Goal: Find specific page/section: Find specific page/section

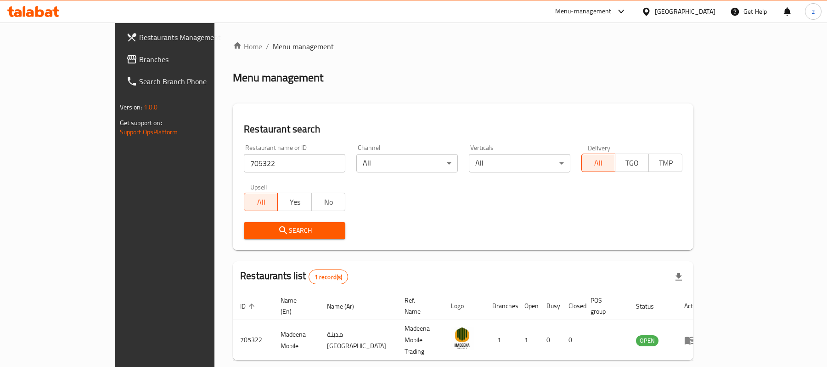
scroll to position [26, 0]
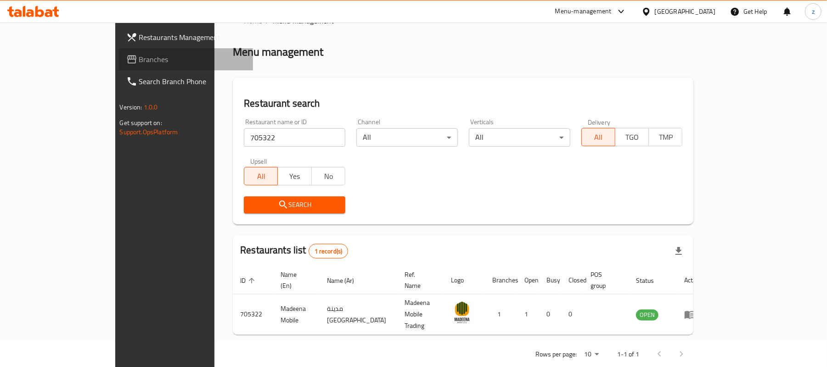
click at [119, 67] on link "Branches" at bounding box center [186, 59] width 135 height 22
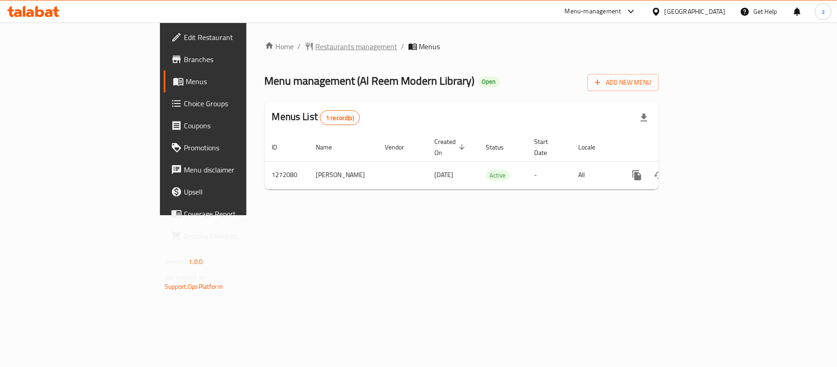
click at [316, 50] on span "Restaurants management" at bounding box center [357, 46] width 82 height 11
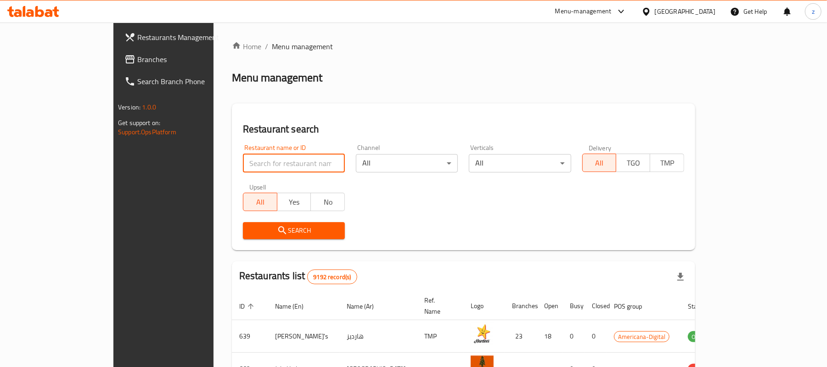
click at [243, 164] on input "search" at bounding box center [294, 163] width 102 height 18
paste input "689694"
type input "689694"
click at [250, 232] on span "Search" at bounding box center [293, 230] width 87 height 11
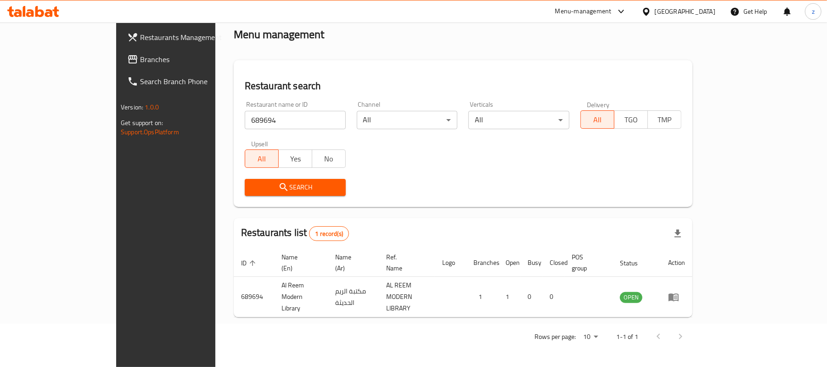
scroll to position [26, 0]
